Goal: Navigation & Orientation: Understand site structure

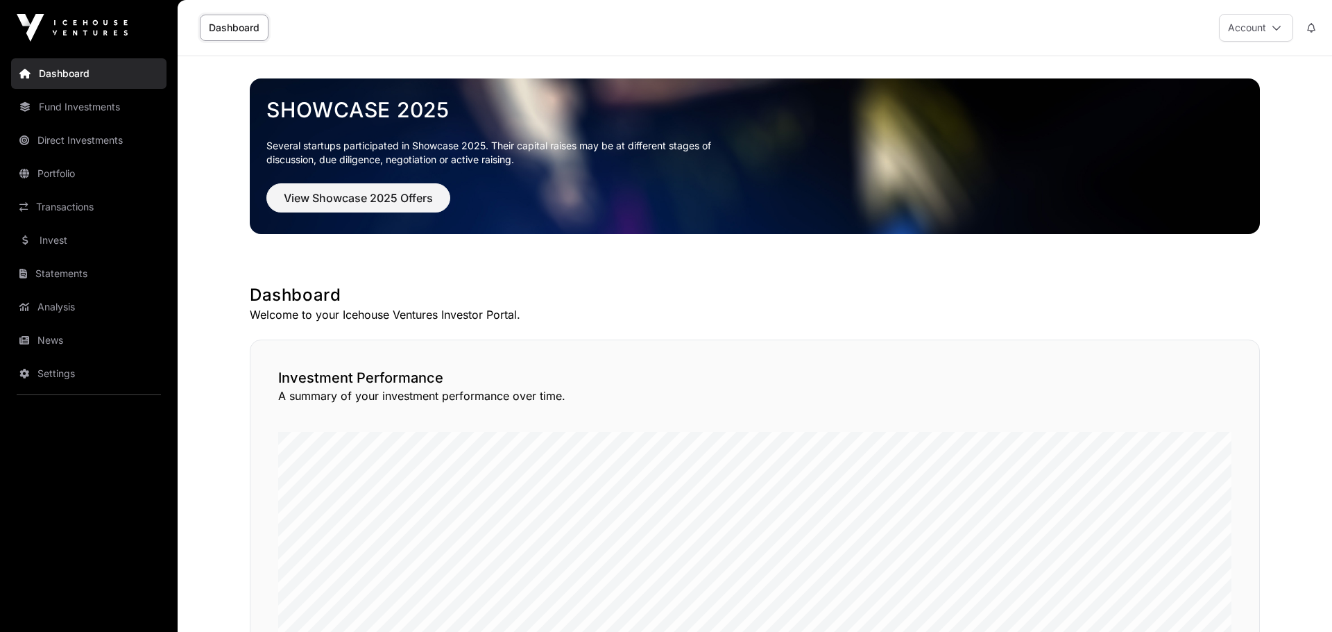
click at [60, 350] on link "News" at bounding box center [88, 340] width 155 height 31
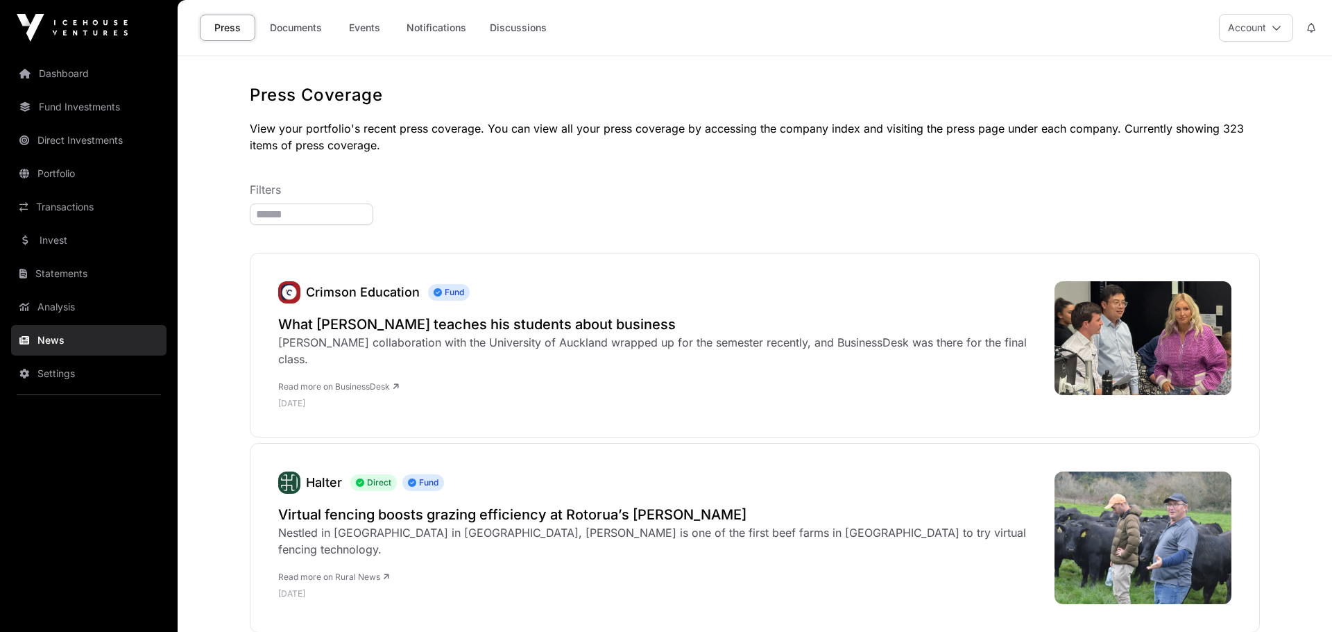
click at [291, 28] on link "Documents" at bounding box center [296, 28] width 70 height 26
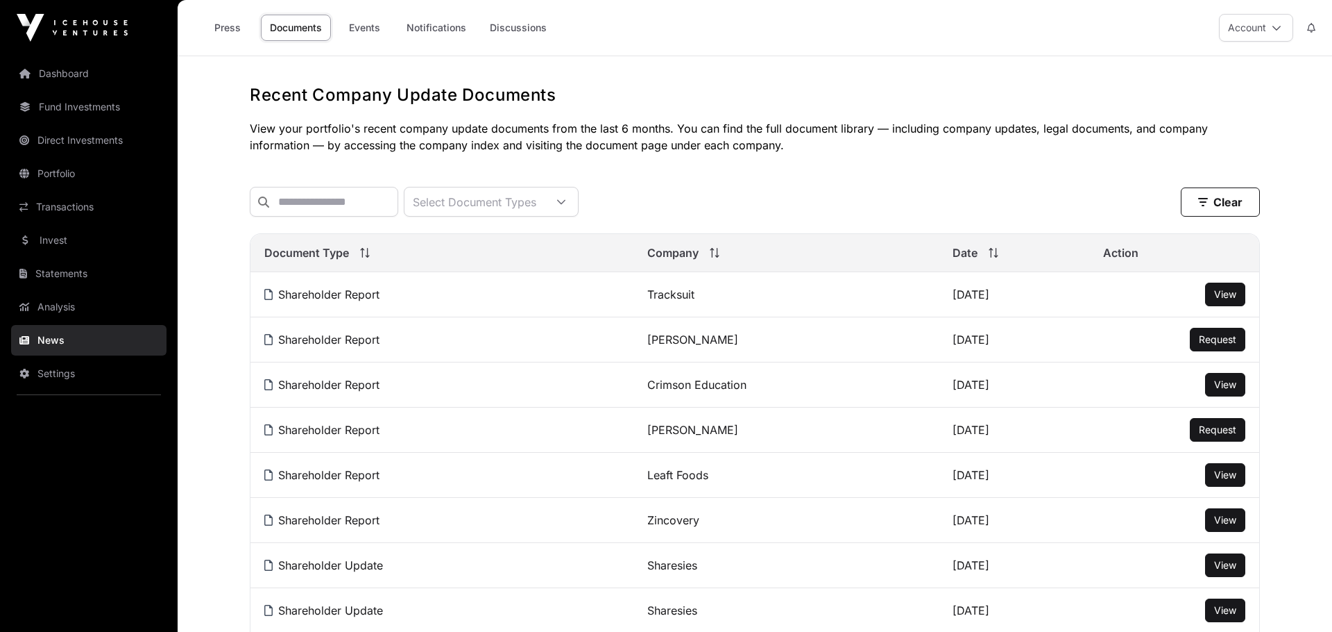
click at [239, 26] on link "Press" at bounding box center [228, 28] width 56 height 26
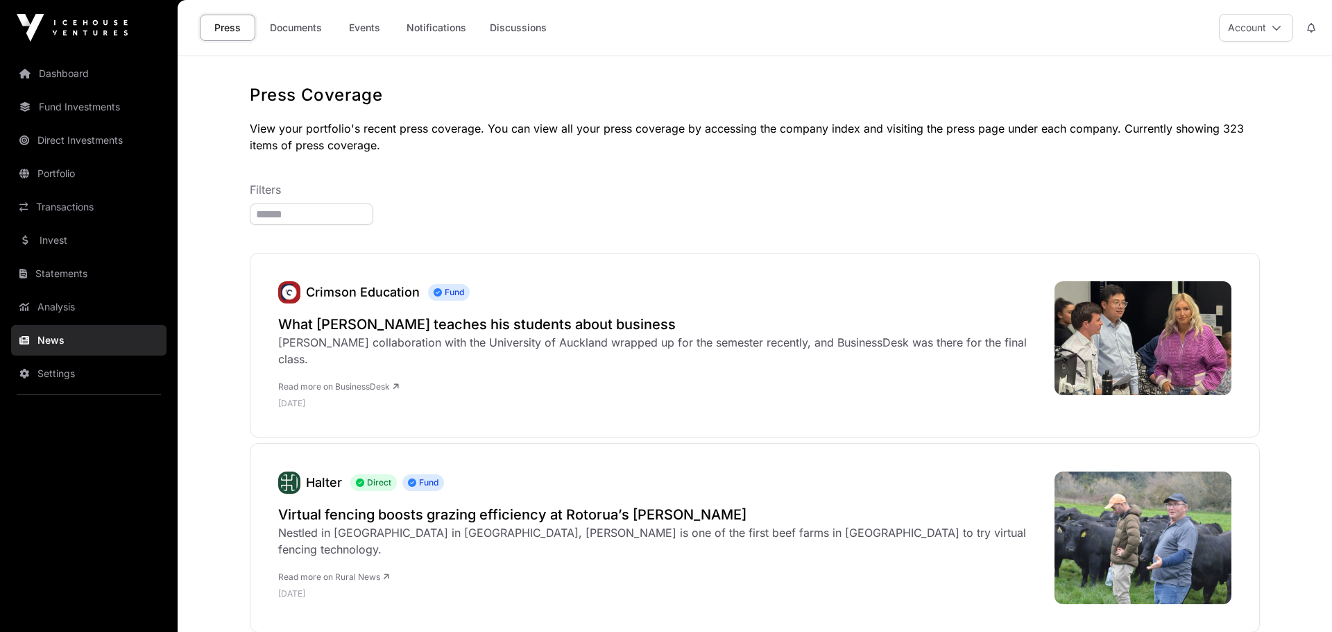
click at [53, 243] on link "Invest" at bounding box center [88, 240] width 155 height 31
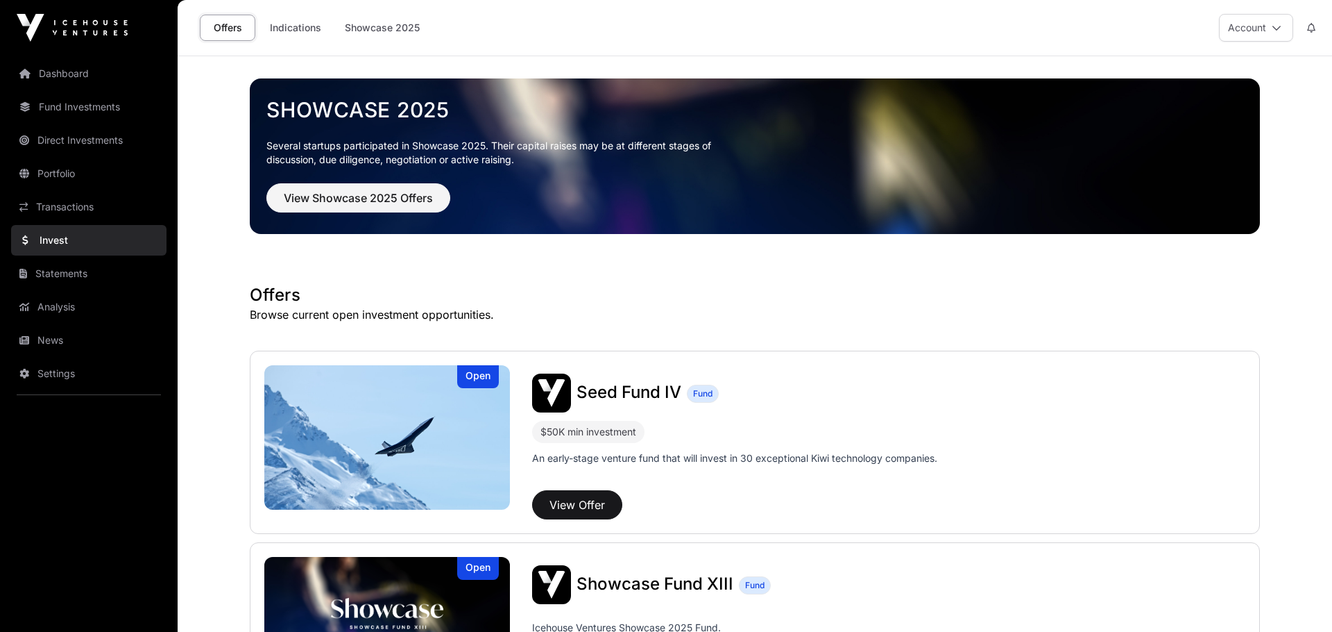
click at [72, 207] on link "Transactions" at bounding box center [88, 207] width 155 height 31
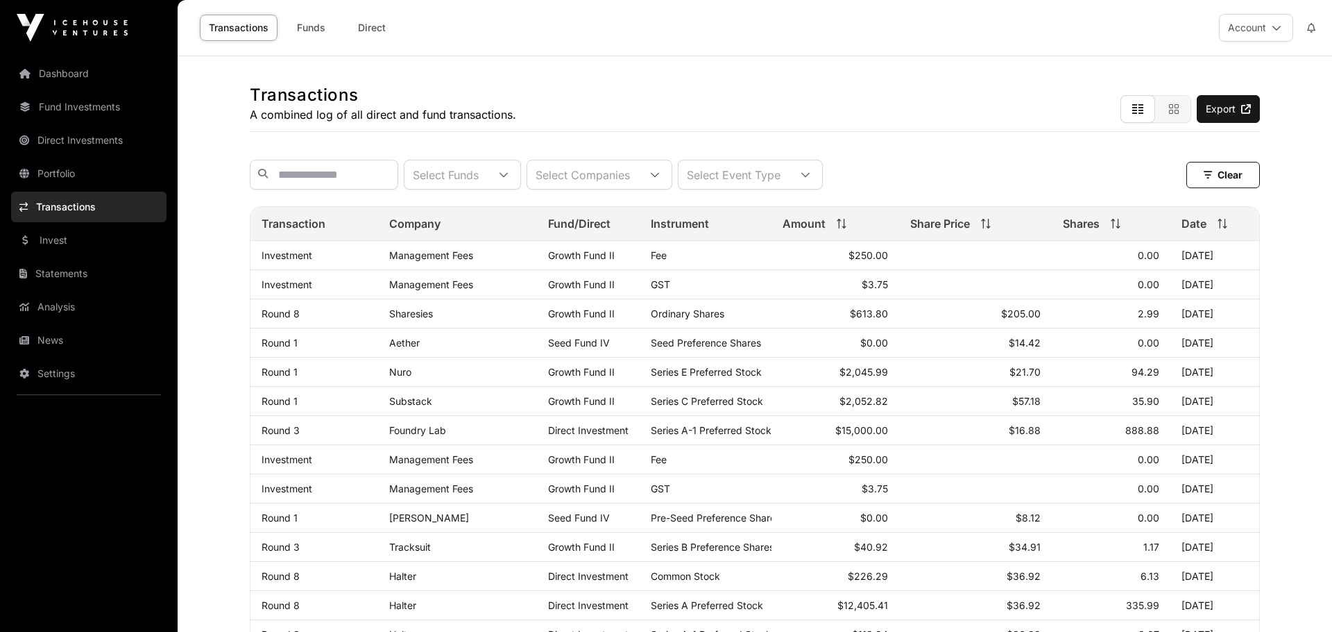
click at [60, 179] on link "Portfolio" at bounding box center [88, 173] width 155 height 31
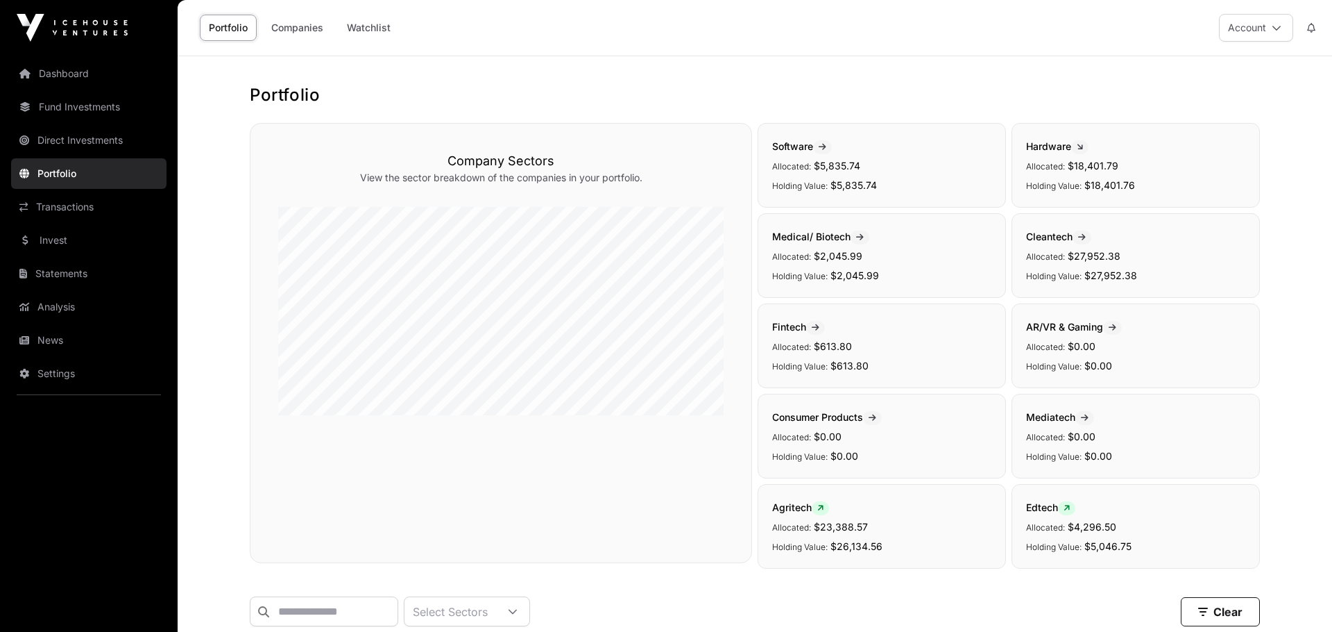
click at [68, 140] on link "Direct Investments" at bounding box center [88, 140] width 155 height 31
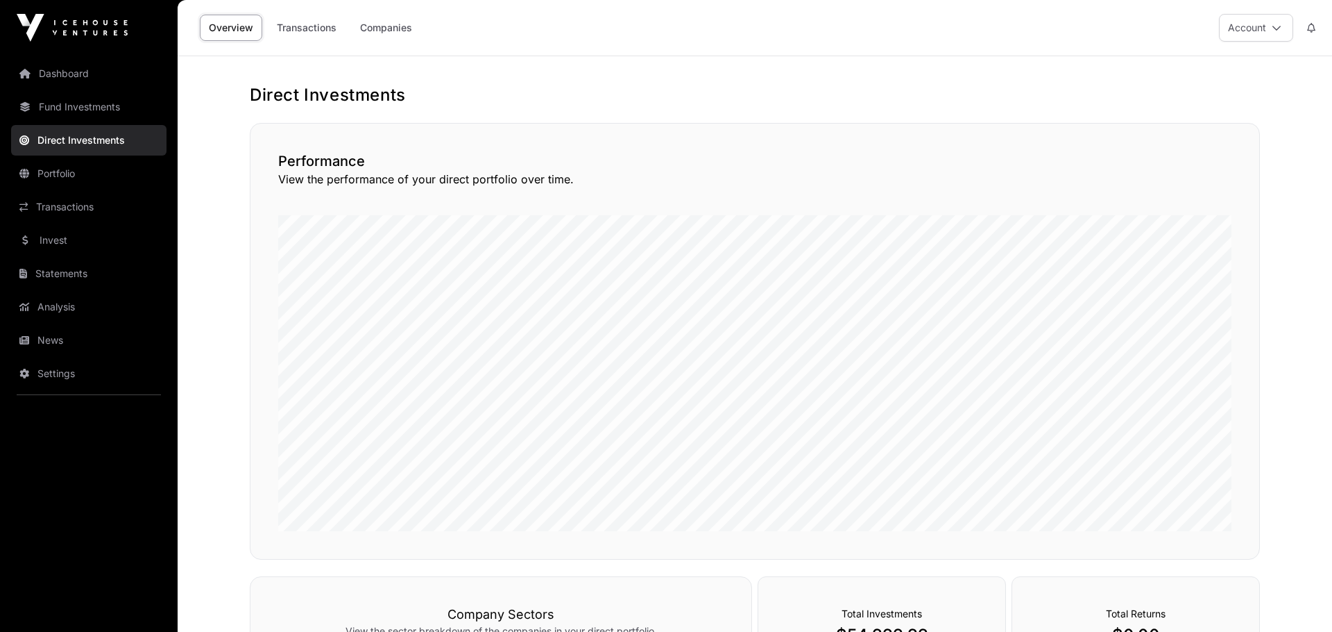
click at [68, 105] on link "Fund Investments" at bounding box center [88, 107] width 155 height 31
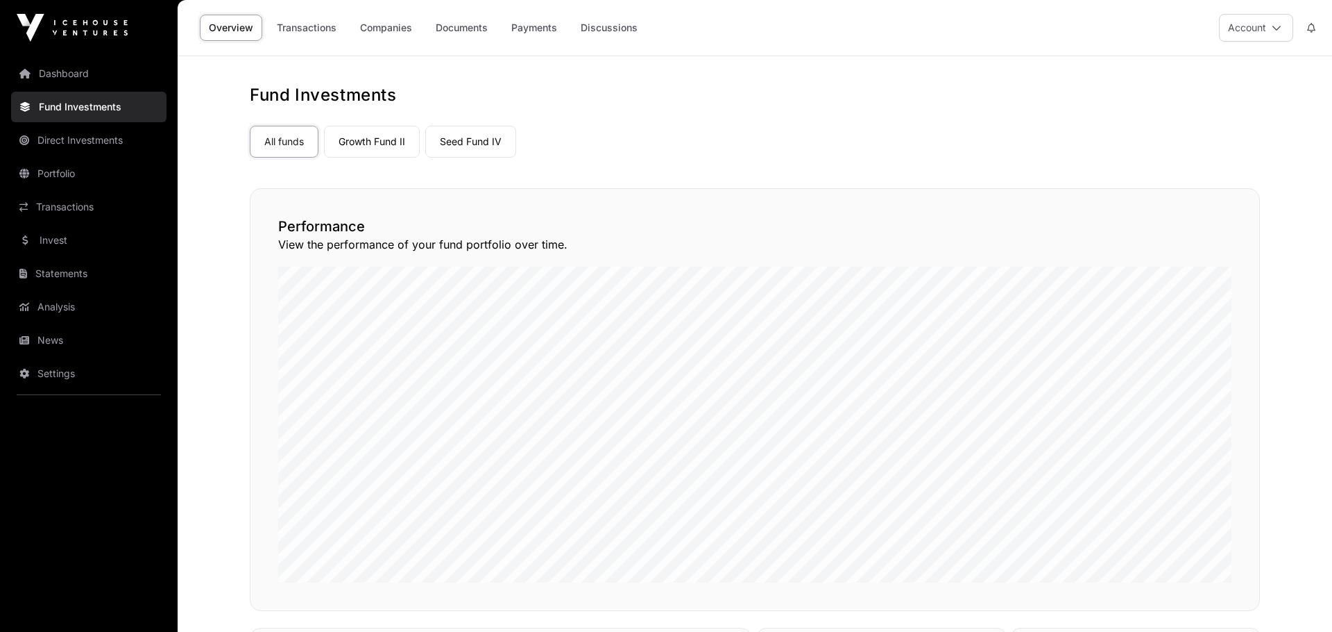
click at [508, 134] on link "Seed Fund IV" at bounding box center [470, 142] width 91 height 32
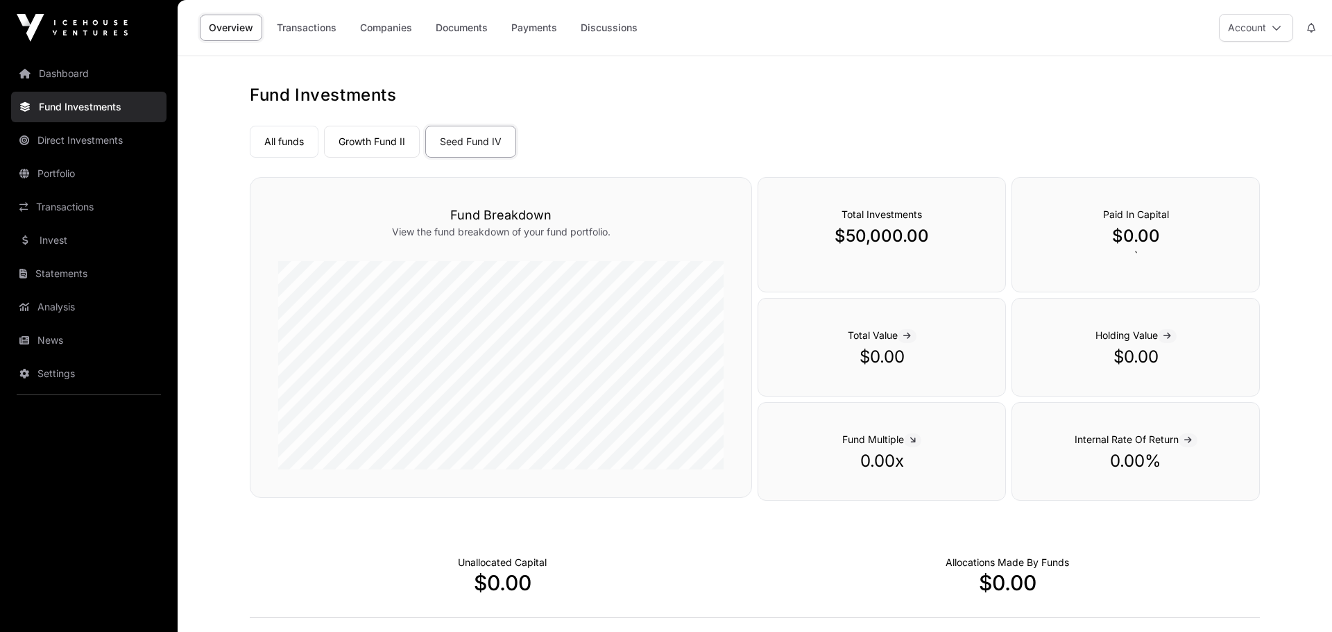
click at [80, 76] on link "Dashboard" at bounding box center [88, 73] width 155 height 31
